Goal: Task Accomplishment & Management: Complete application form

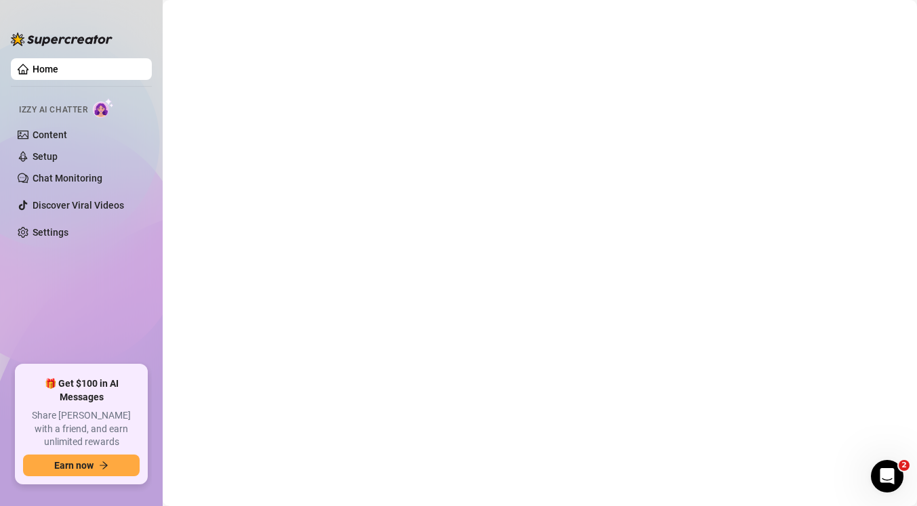
click at [45, 68] on link "Home" at bounding box center [46, 69] width 26 height 11
click at [63, 131] on link "Content" at bounding box center [50, 134] width 35 height 11
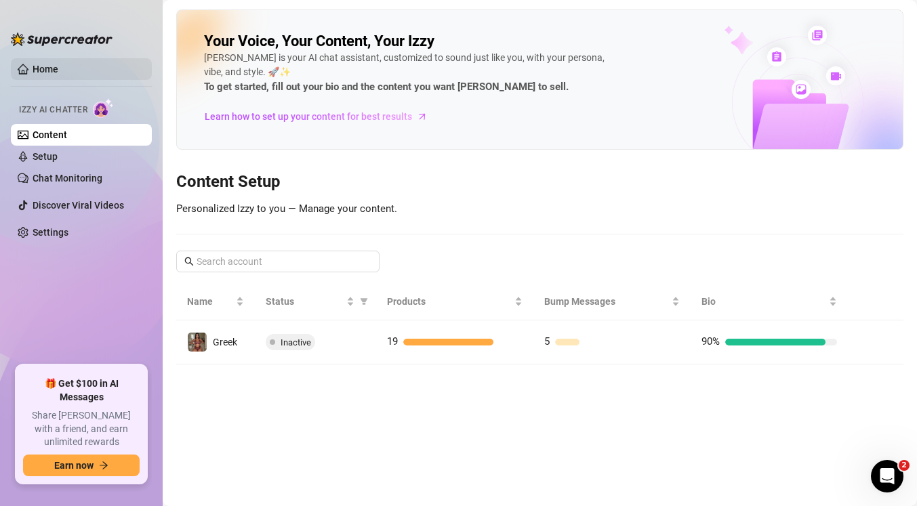
click at [33, 75] on link "Home" at bounding box center [46, 69] width 26 height 11
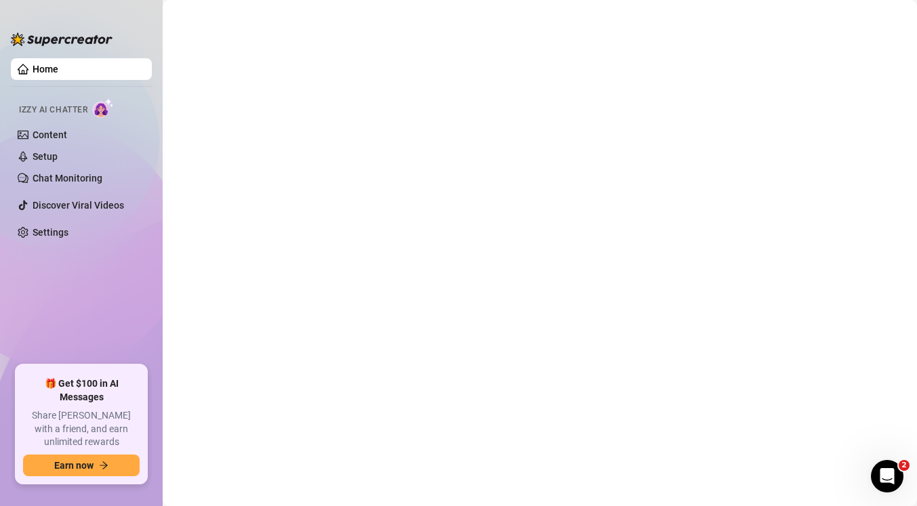
click at [33, 70] on link "Home" at bounding box center [46, 69] width 26 height 11
click at [70, 178] on link "Chat Monitoring" at bounding box center [68, 178] width 70 height 11
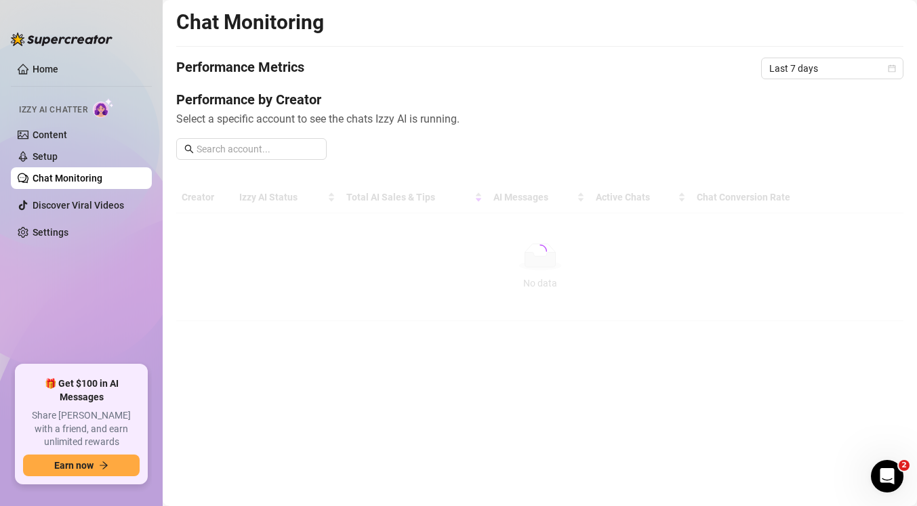
click at [66, 176] on link "Chat Monitoring" at bounding box center [68, 178] width 70 height 11
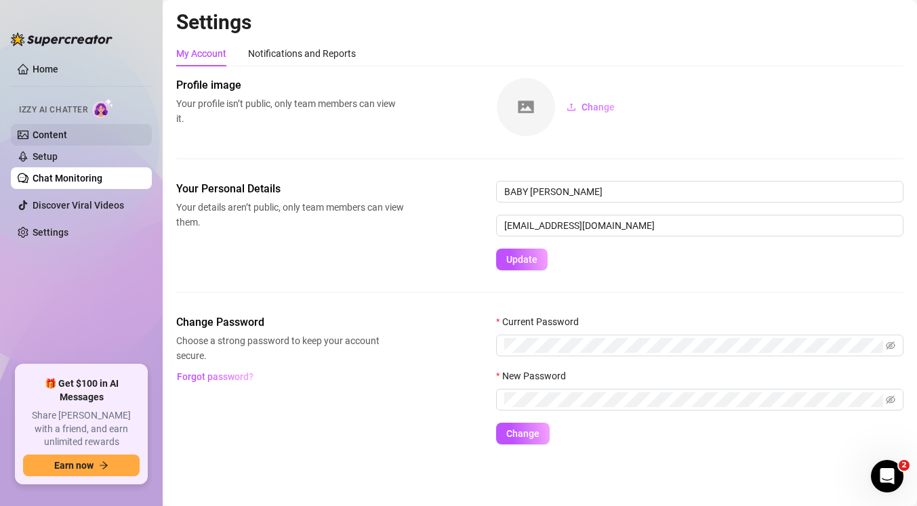
click at [52, 136] on link "Content" at bounding box center [50, 134] width 35 height 11
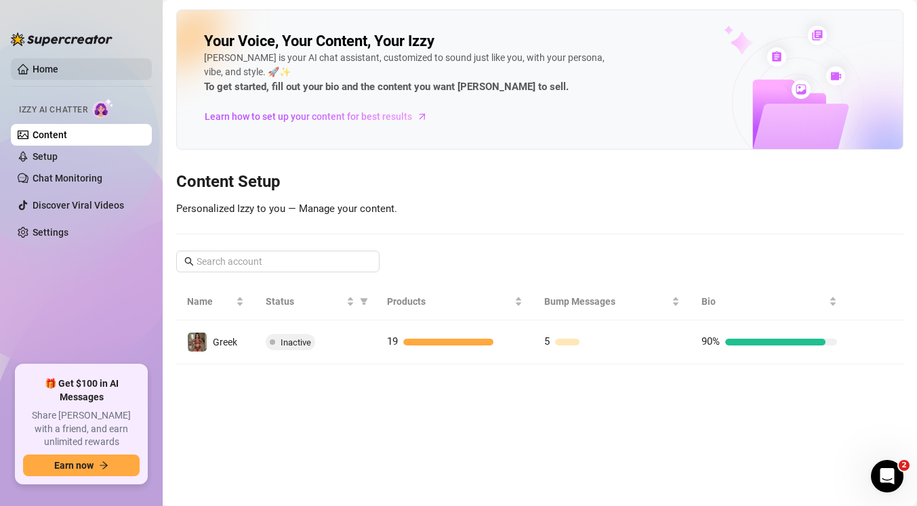
click at [53, 74] on link "Home" at bounding box center [46, 69] width 26 height 11
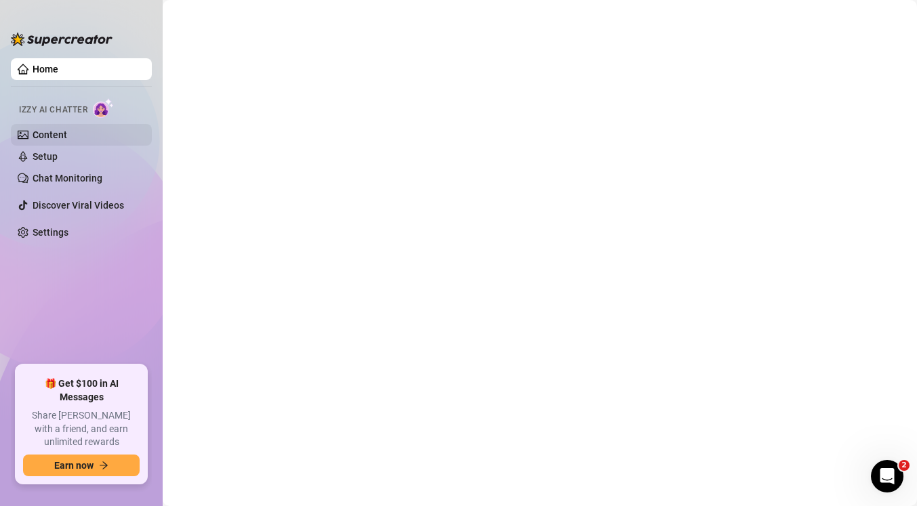
click at [47, 133] on link "Content" at bounding box center [50, 134] width 35 height 11
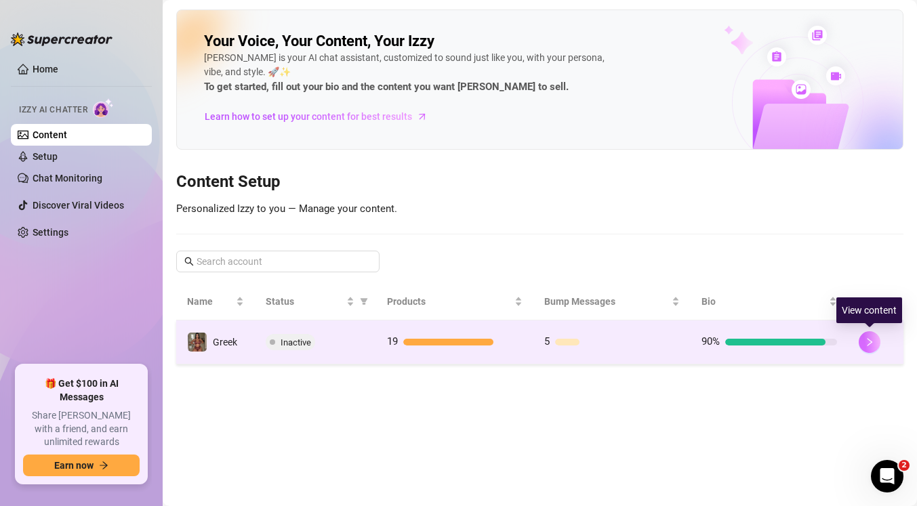
click at [878, 342] on button "button" at bounding box center [870, 342] width 22 height 22
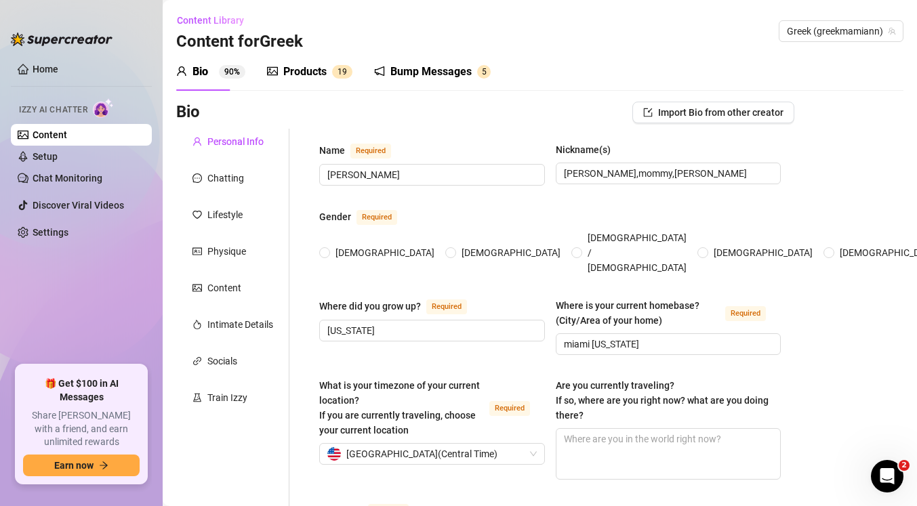
type input "alva"
type input "ann,mommy,alva"
type input "florida"
type input "miami florida"
type input "straight"
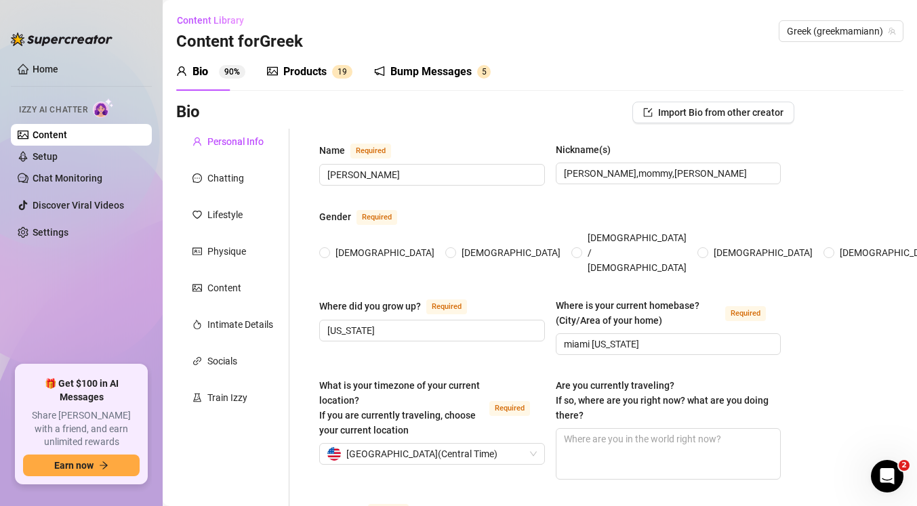
type input "single"
type input "2"
type input "1 bengal 1 dashcsund"
type input "onlyfans"
type input "bachelors in business"
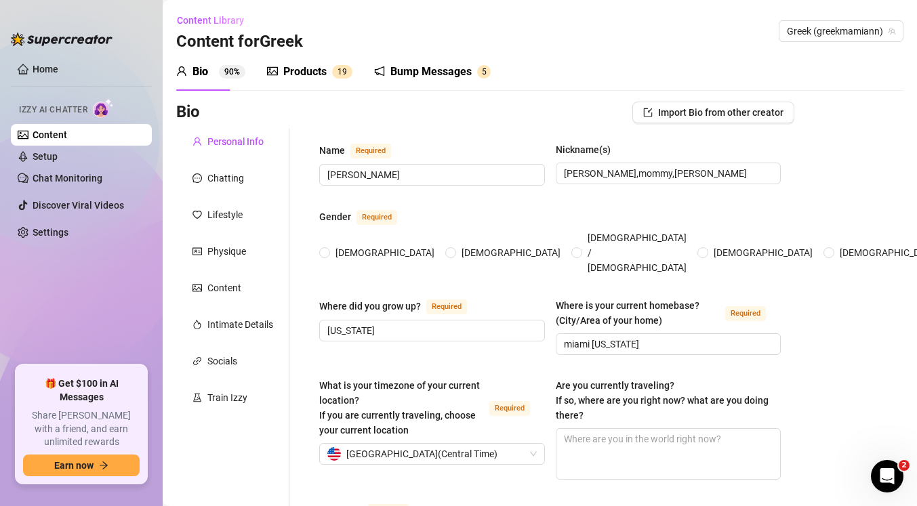
type textarea "to be a great mom and to become top percentage on Onlyfans"
type textarea "one time i was live on vidcall and ended up squirting uncontrollably and got hu…"
type textarea "im tall, im greek, i love traveling and reading, im obssessed with fashion and …"
type textarea "i love making my fans enjoy my content it turns me on to create for them"
type input "September 1st, 1995"
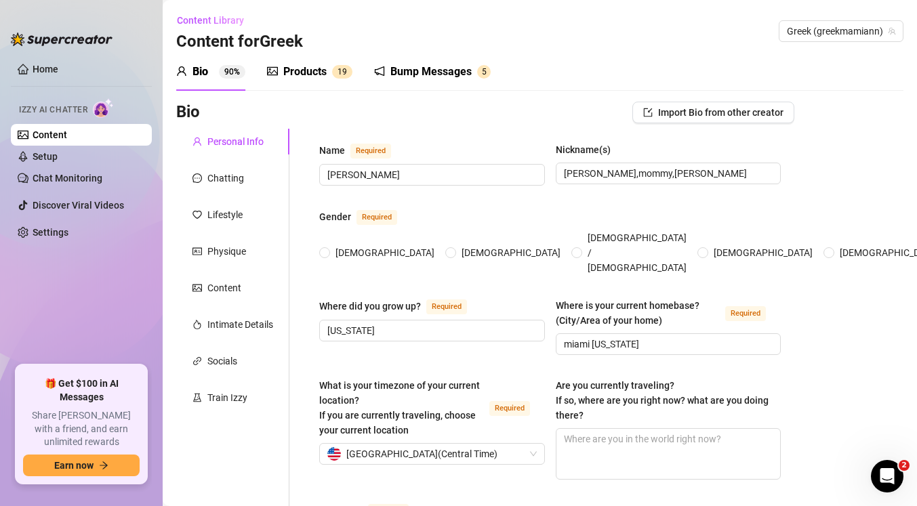
click at [295, 73] on div "Products" at bounding box center [304, 72] width 43 height 16
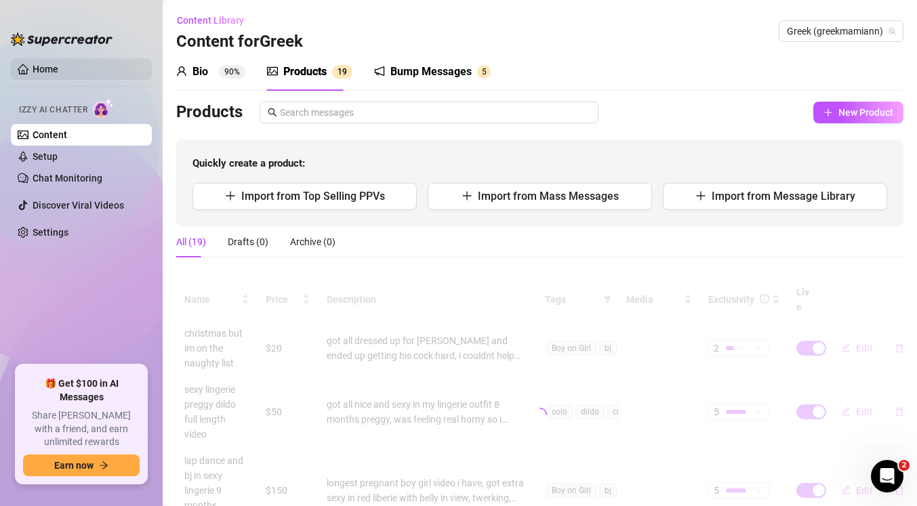
click at [55, 68] on link "Home" at bounding box center [46, 69] width 26 height 11
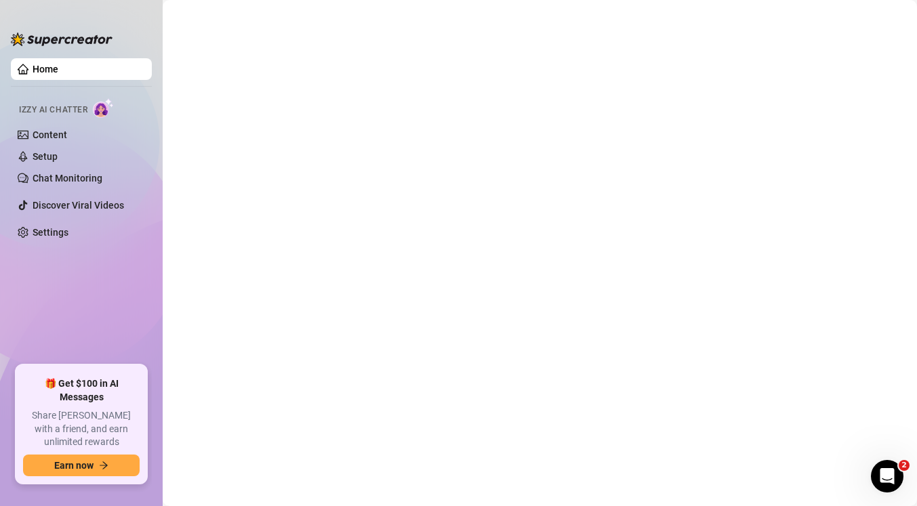
click at [51, 68] on link "Home" at bounding box center [46, 69] width 26 height 11
click at [59, 133] on link "Content" at bounding box center [50, 134] width 35 height 11
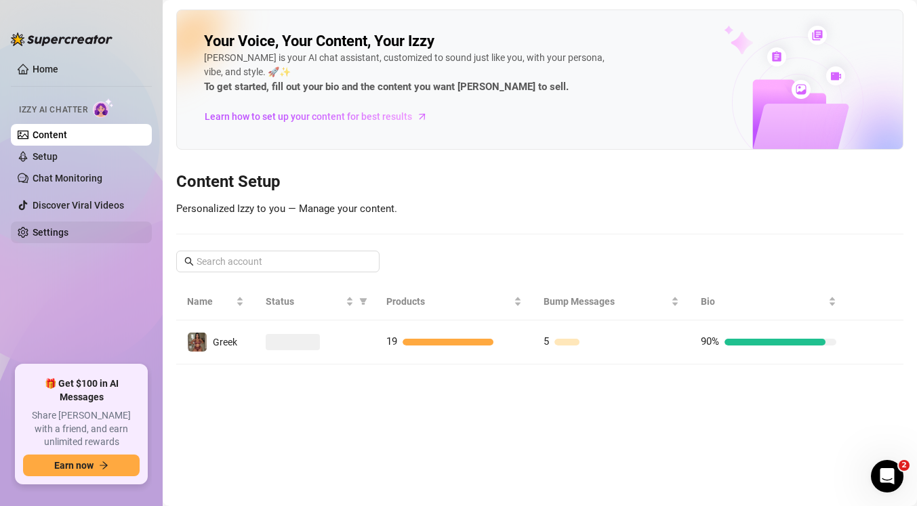
click at [68, 235] on link "Settings" at bounding box center [51, 232] width 36 height 11
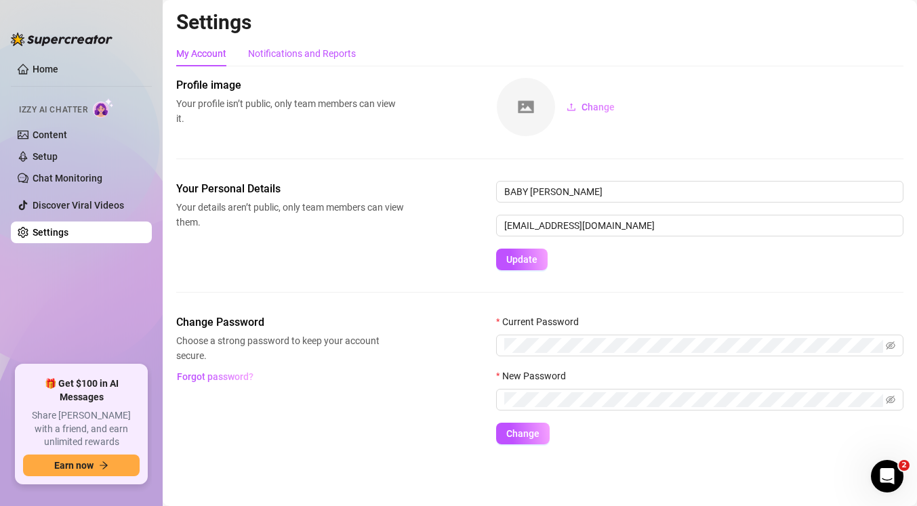
click at [288, 54] on div "Notifications and Reports" at bounding box center [302, 53] width 108 height 15
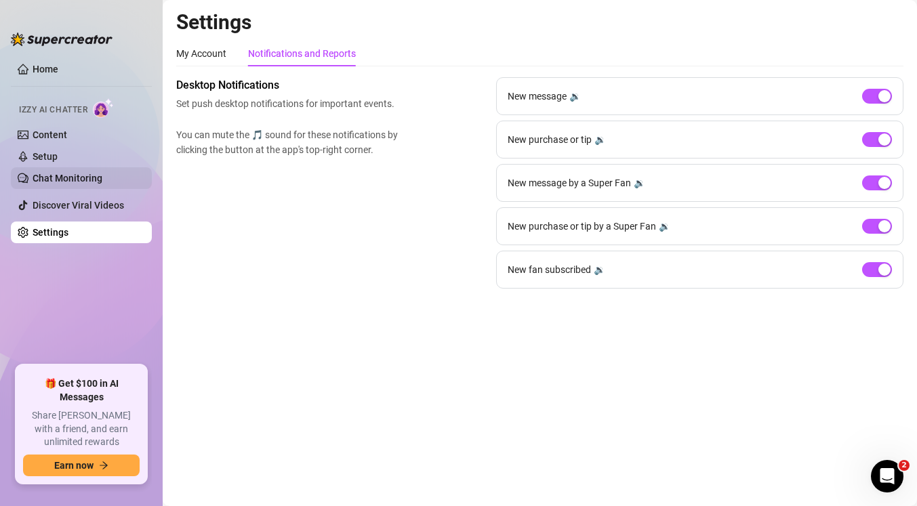
click at [42, 174] on link "Chat Monitoring" at bounding box center [68, 178] width 70 height 11
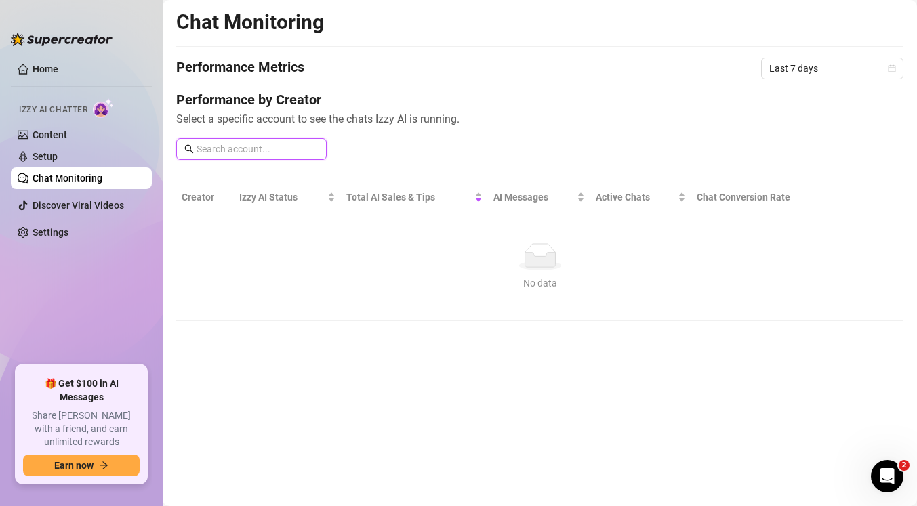
click at [224, 148] on input "text" at bounding box center [258, 149] width 122 height 15
click at [47, 157] on link "Setup" at bounding box center [45, 156] width 25 height 11
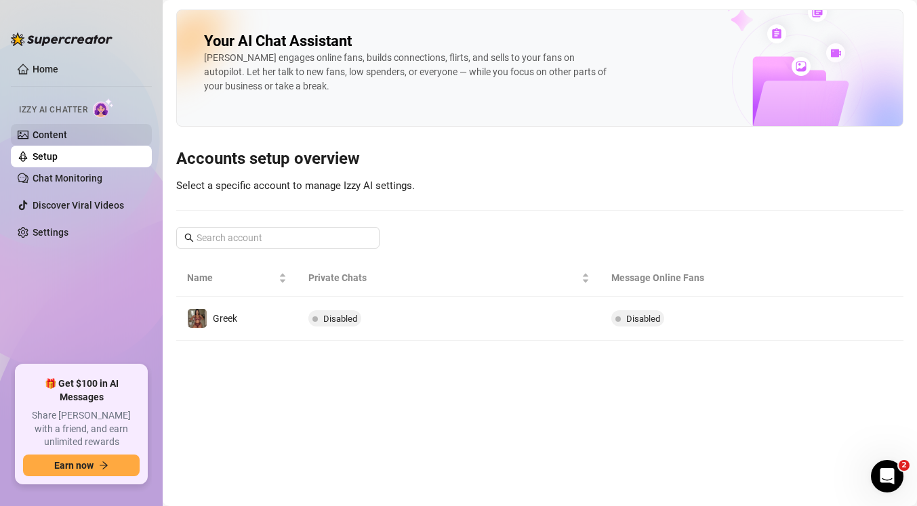
click at [54, 133] on link "Content" at bounding box center [50, 134] width 35 height 11
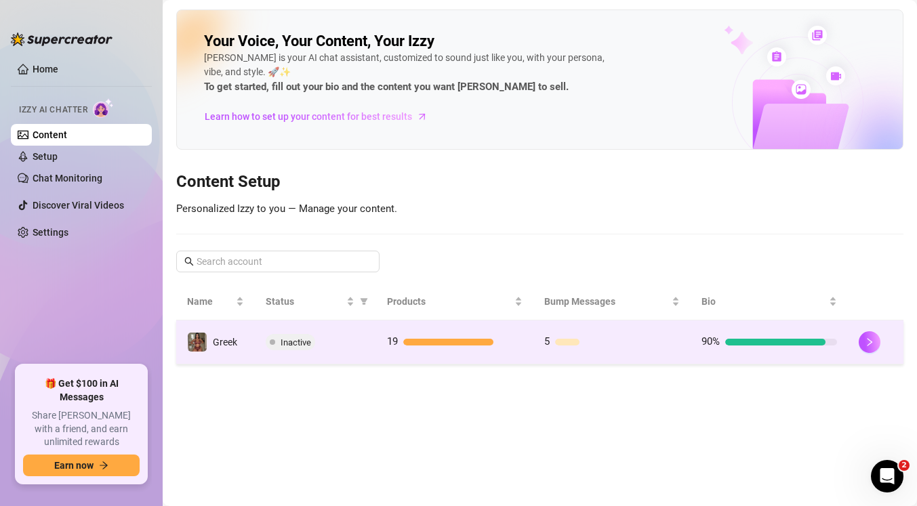
click at [329, 346] on div "Inactive" at bounding box center [316, 342] width 100 height 16
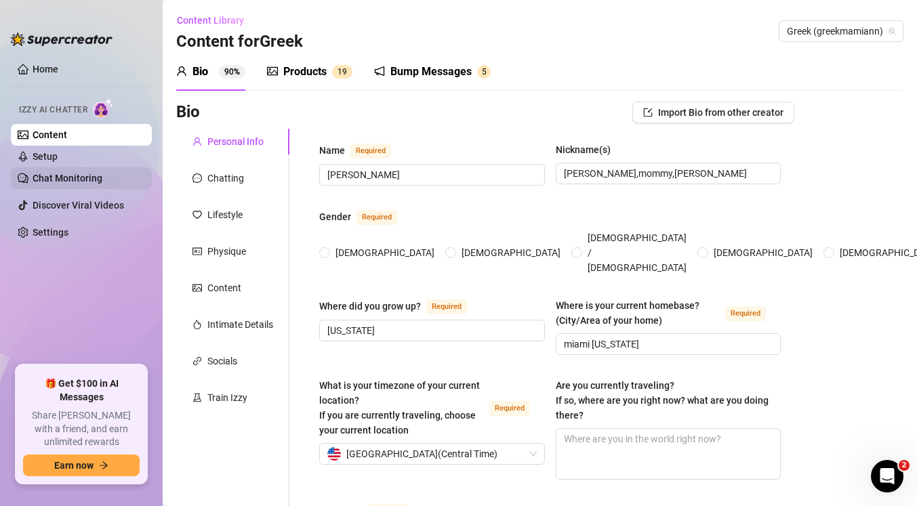
click at [82, 180] on link "Chat Monitoring" at bounding box center [68, 178] width 70 height 11
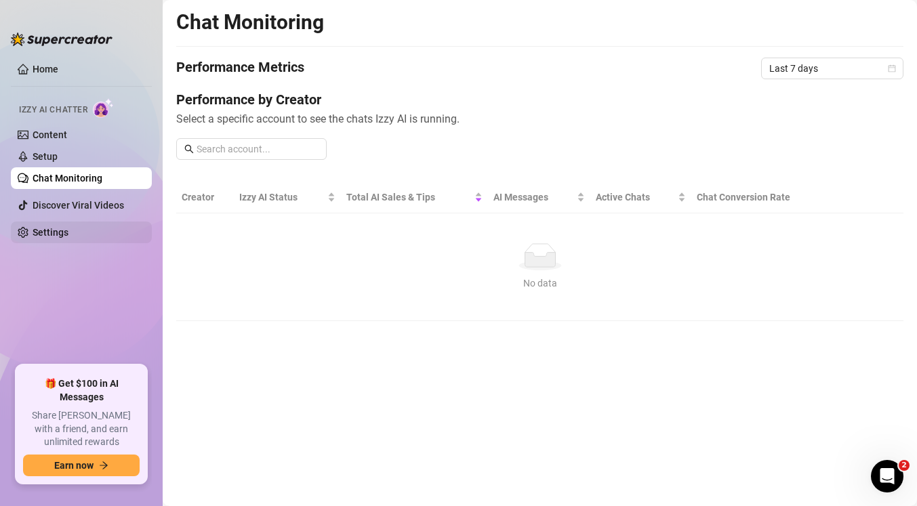
click at [49, 238] on link "Settings" at bounding box center [51, 232] width 36 height 11
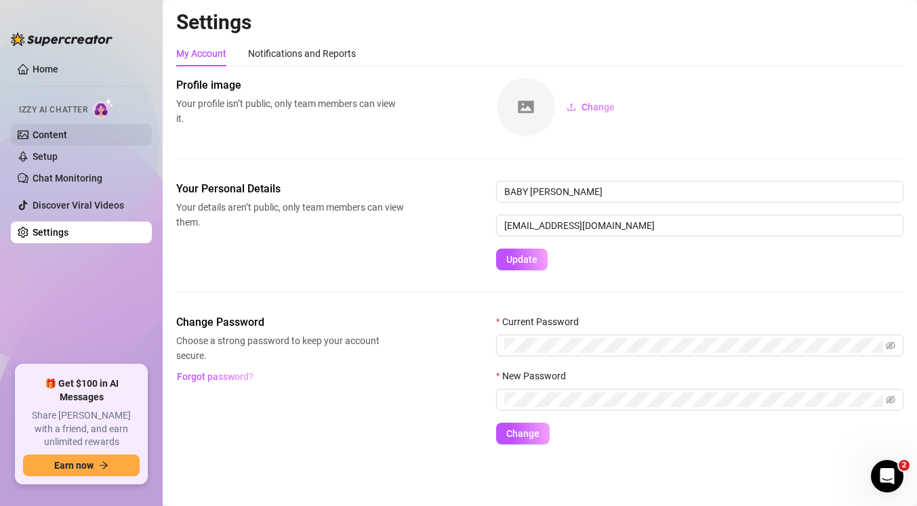
click at [57, 140] on link "Content" at bounding box center [50, 134] width 35 height 11
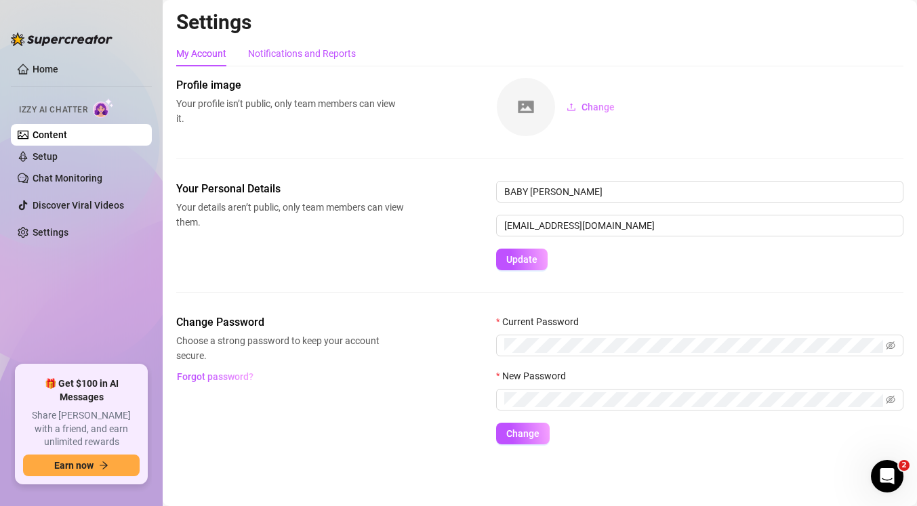
click at [293, 49] on div "Notifications and Reports" at bounding box center [302, 53] width 108 height 15
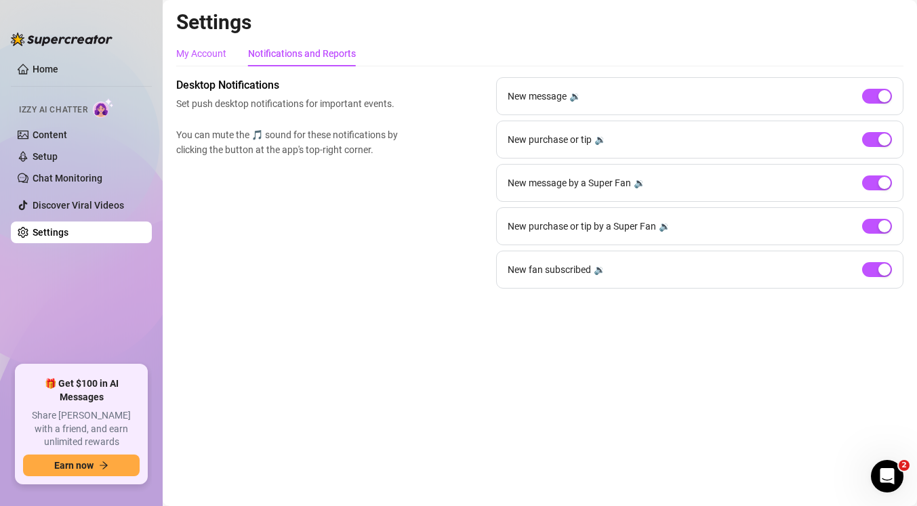
click at [184, 52] on div "My Account" at bounding box center [201, 53] width 50 height 15
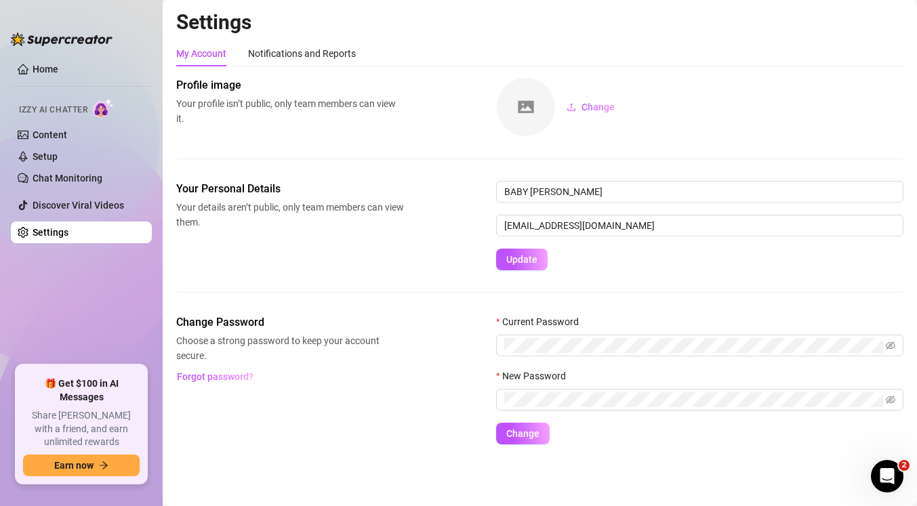
click at [51, 53] on ul "Home Izzy AI Chatter Content Setup Chat Monitoring Discover Viral Videos Settin…" at bounding box center [81, 206] width 141 height 307
click at [51, 68] on link "Home" at bounding box center [46, 69] width 26 height 11
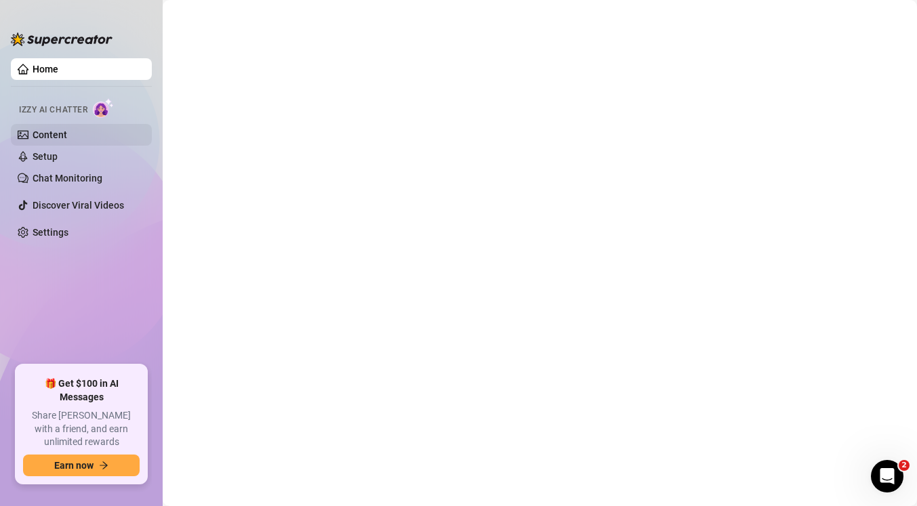
click at [42, 130] on link "Content" at bounding box center [50, 134] width 35 height 11
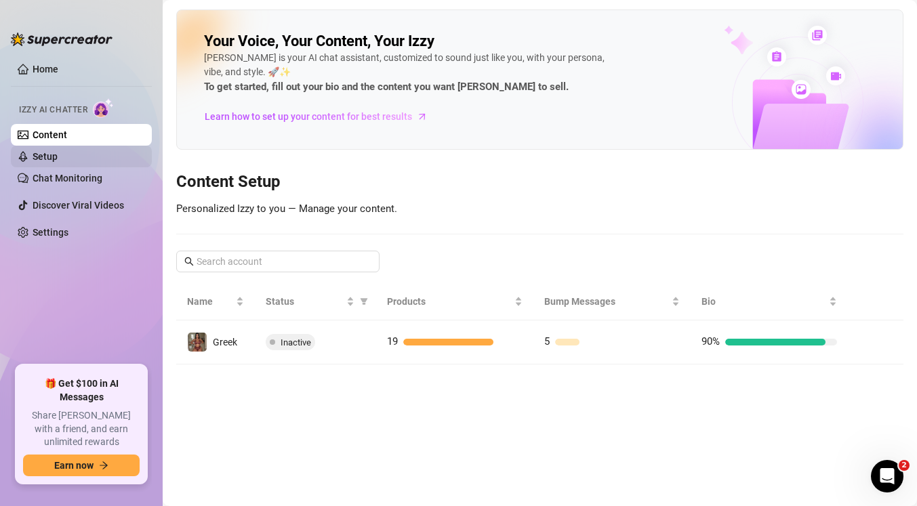
click at [43, 155] on link "Setup" at bounding box center [45, 156] width 25 height 11
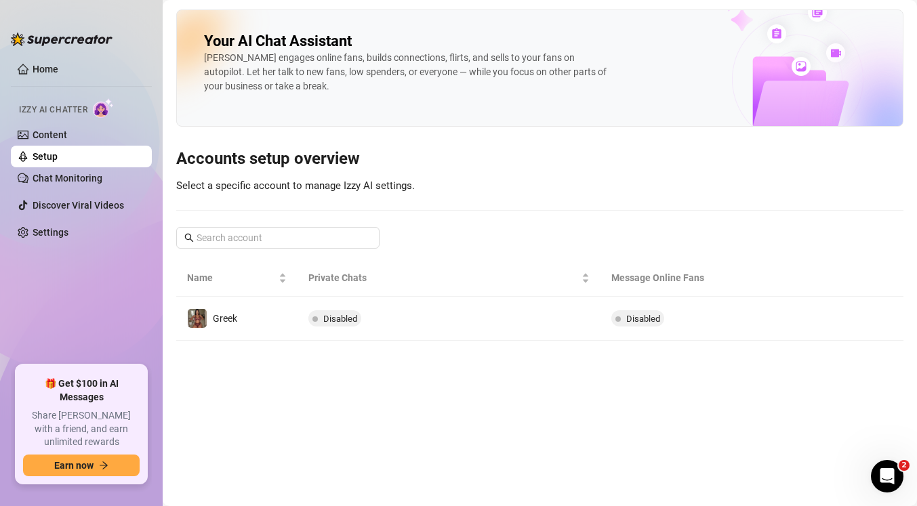
click at [43, 158] on link "Setup" at bounding box center [45, 156] width 25 height 11
click at [72, 183] on link "Chat Monitoring" at bounding box center [68, 178] width 70 height 11
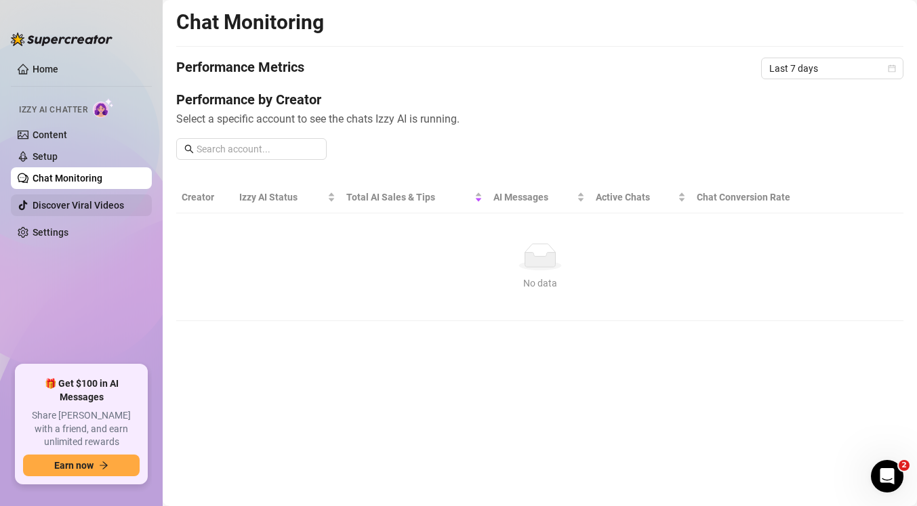
click at [65, 207] on link "Discover Viral Videos" at bounding box center [78, 205] width 91 height 11
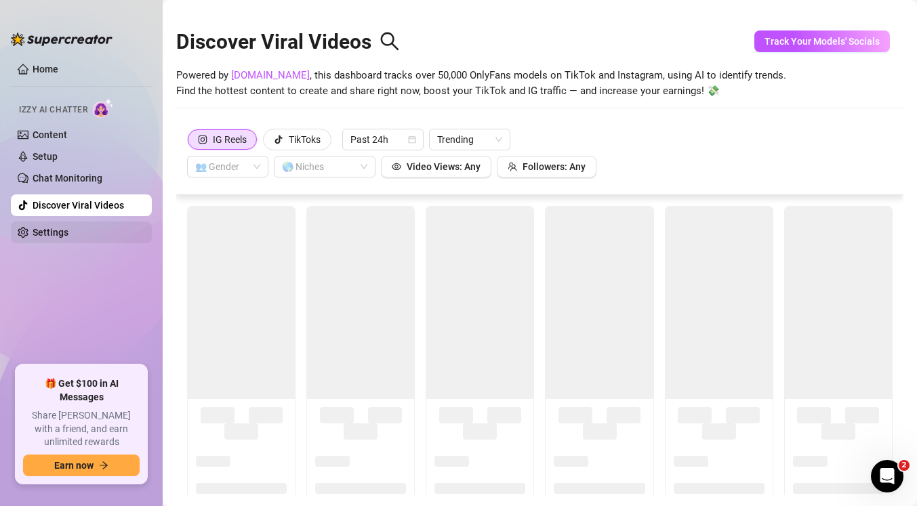
click at [53, 232] on link "Settings" at bounding box center [51, 232] width 36 height 11
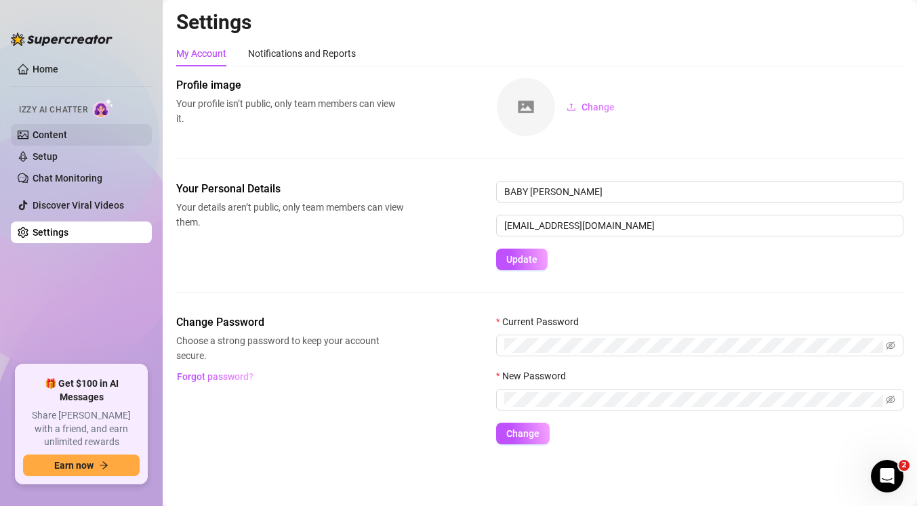
click at [67, 129] on link "Content" at bounding box center [50, 134] width 35 height 11
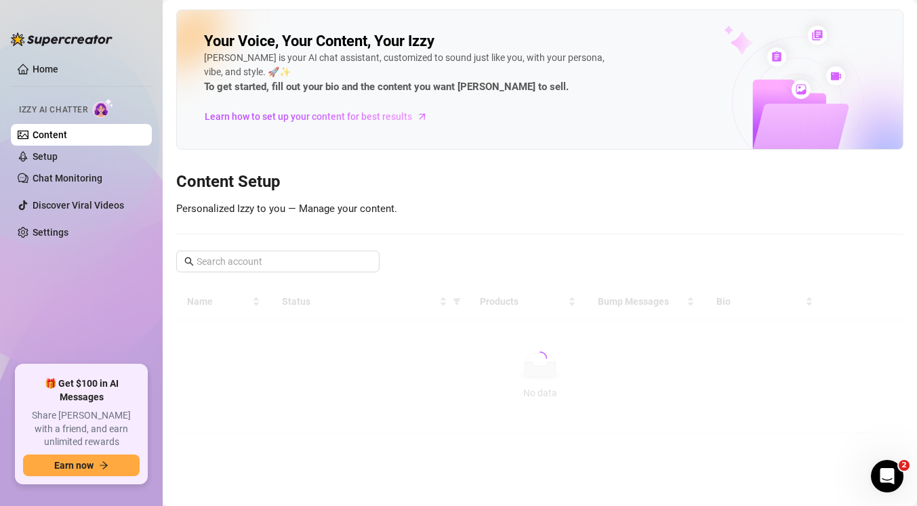
click at [67, 131] on link "Content" at bounding box center [50, 134] width 35 height 11
